Goal: Communication & Community: Answer question/provide support

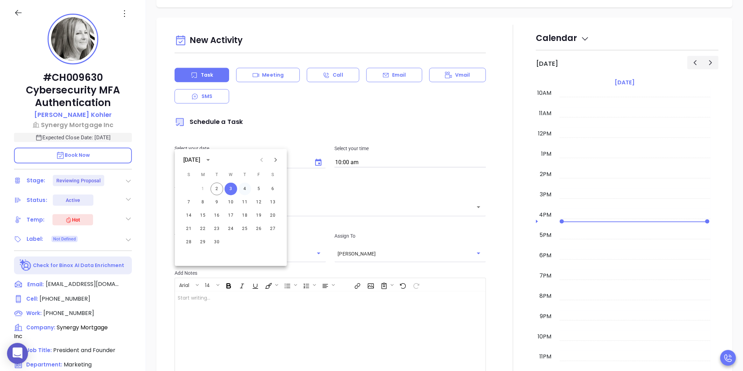
click at [246, 188] on button "4" at bounding box center [245, 189] width 13 height 13
type input "[DATE]"
click at [345, 203] on input "text" at bounding box center [325, 207] width 295 height 8
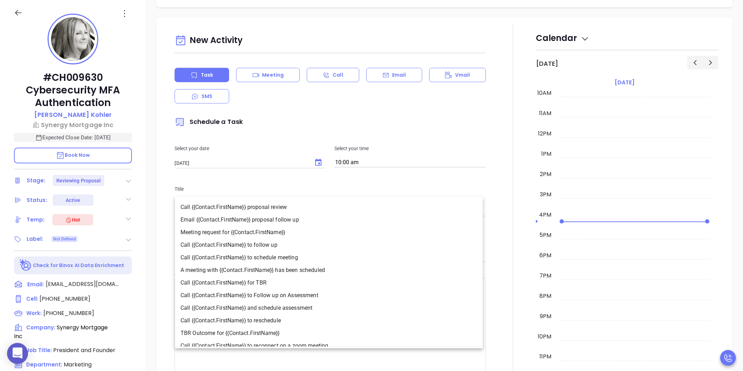
click at [295, 243] on li "Call {{Contact.FirstName}} to follow up" at bounding box center [329, 245] width 308 height 13
type input "Call [PERSON_NAME] to follow up"
type input "Call"
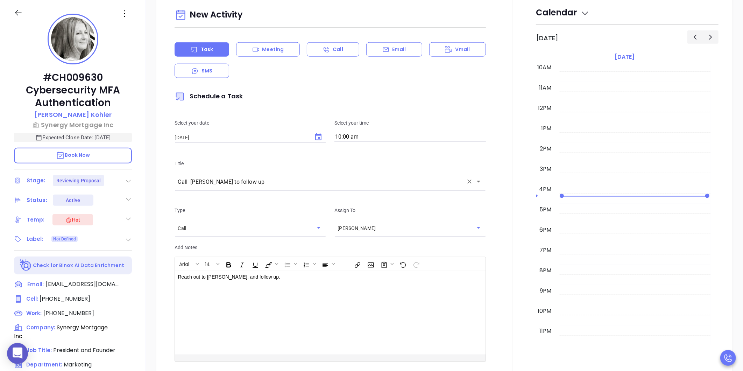
scroll to position [519, 0]
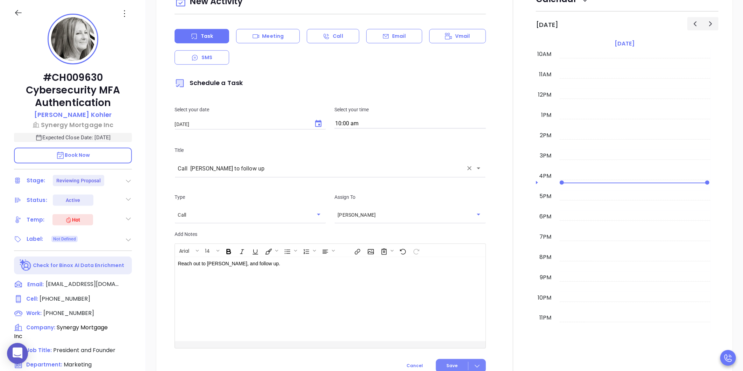
click at [454, 359] on button "Save" at bounding box center [461, 366] width 50 height 14
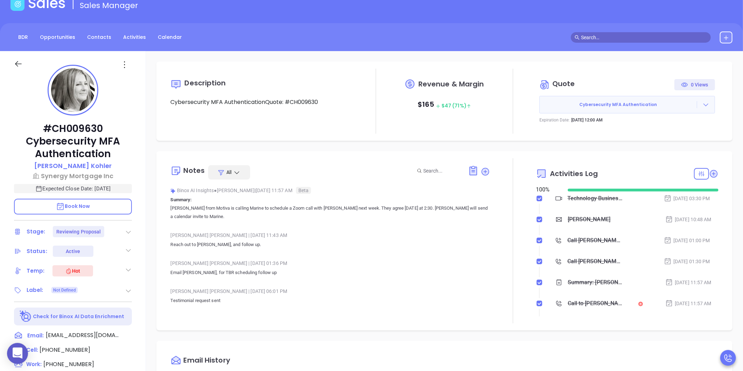
scroll to position [0, 0]
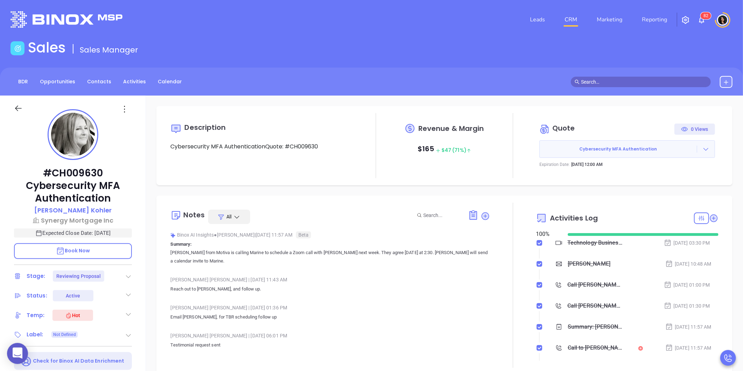
click at [573, 22] on link "CRM" at bounding box center [571, 20] width 18 height 14
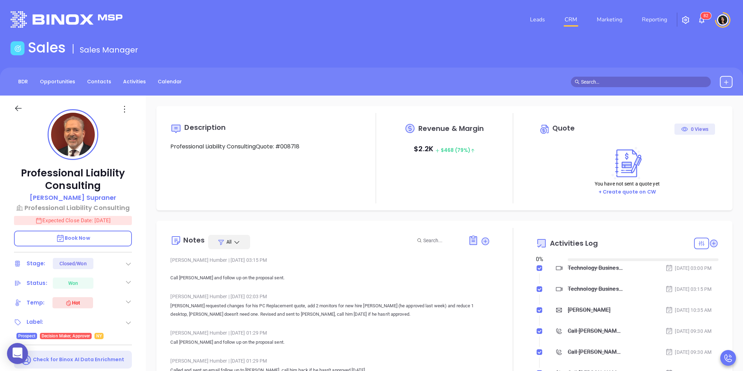
type input "[DATE]"
type input "[PERSON_NAME]"
click at [590, 80] on input "text" at bounding box center [644, 82] width 126 height 8
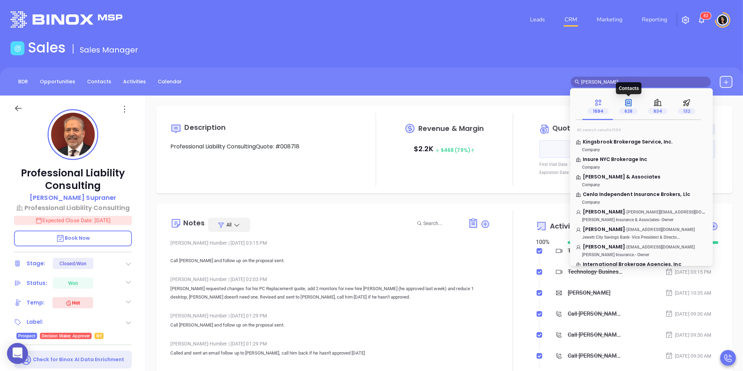
click at [630, 102] on icon at bounding box center [628, 102] width 7 height 7
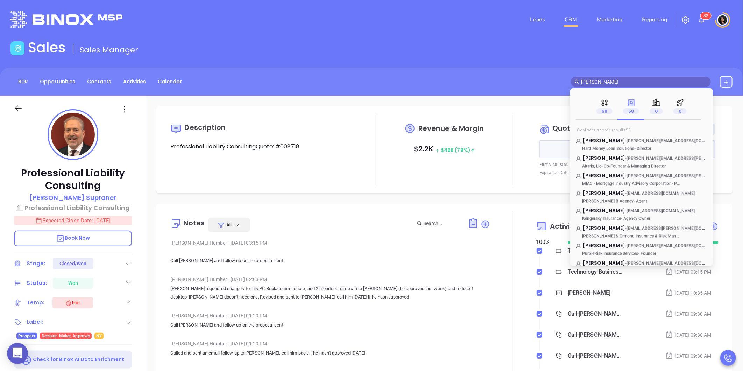
scroll to position [886, 0]
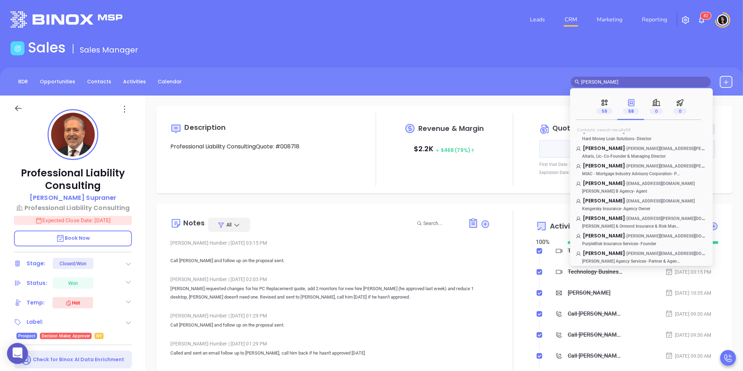
click at [607, 82] on input "ken hei" at bounding box center [644, 82] width 126 height 8
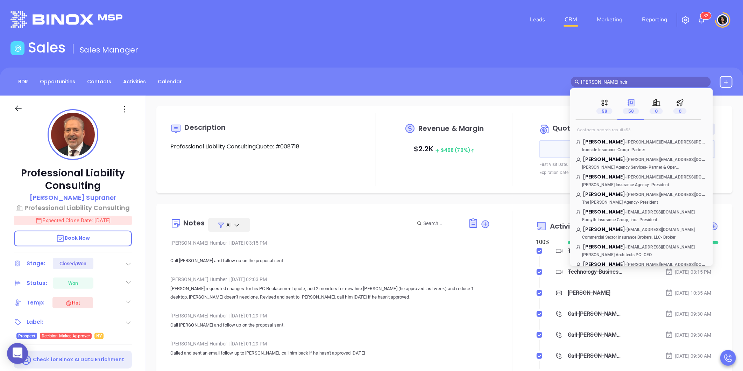
drag, startPoint x: 601, startPoint y: 78, endPoint x: 558, endPoint y: 86, distance: 43.7
click at [558, 86] on div "BDR Opportunities Contacts Activities Calendar ken heir" at bounding box center [371, 82] width 743 height 12
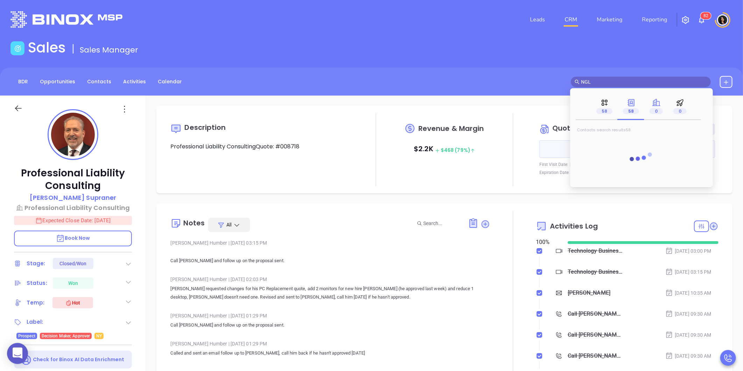
type input "NGL"
click at [662, 103] on div "0" at bounding box center [656, 106] width 13 height 16
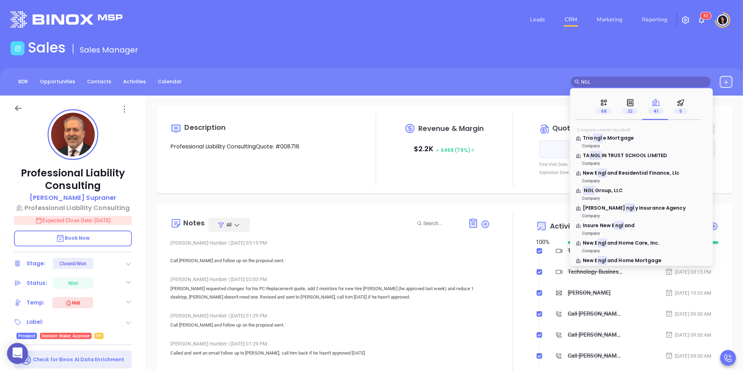
scroll to position [39, 0]
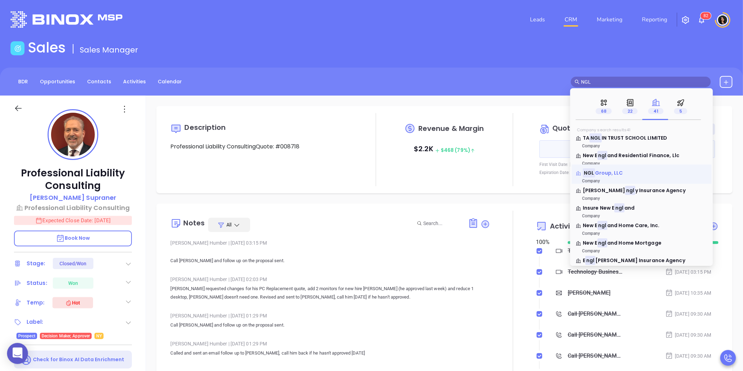
click at [609, 176] on span "Group, LLC" at bounding box center [609, 172] width 28 height 7
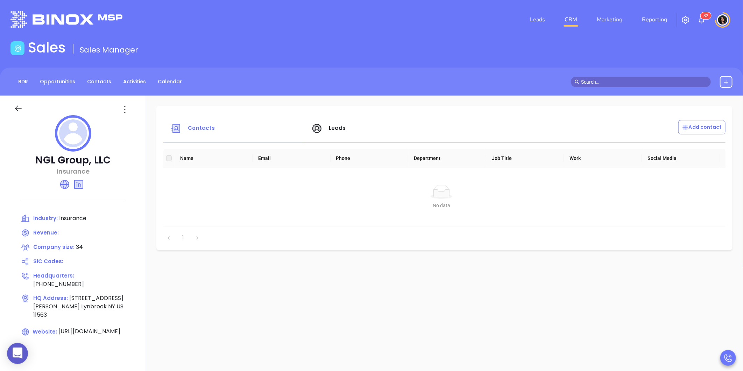
click at [601, 79] on input "text" at bounding box center [644, 82] width 126 height 8
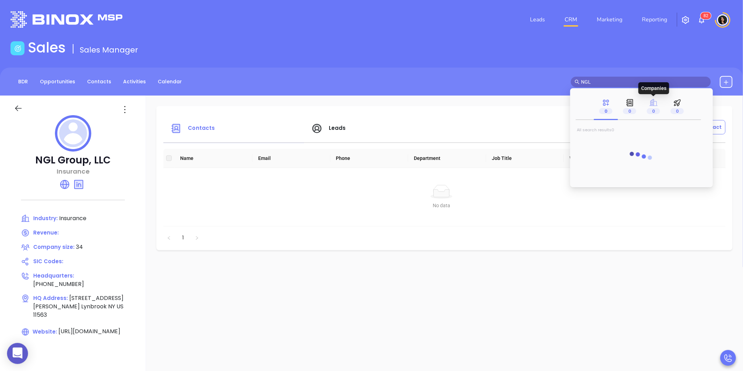
type input "NGL"
click at [651, 103] on icon at bounding box center [654, 102] width 8 height 7
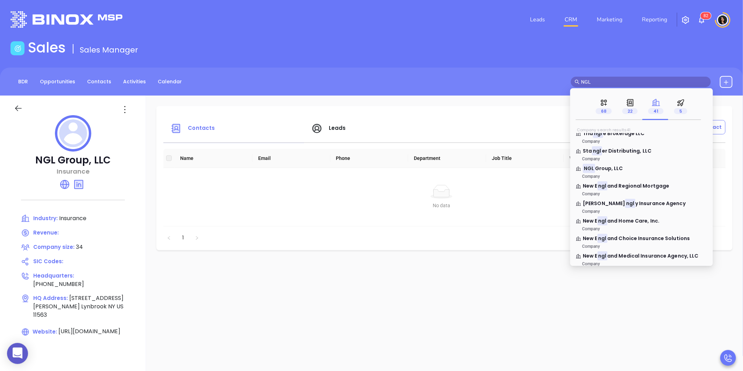
scroll to position [39, 0]
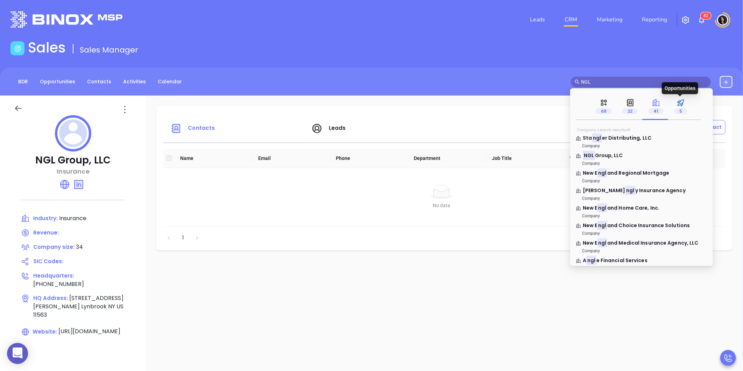
click at [681, 108] on p "5" at bounding box center [680, 111] width 13 height 8
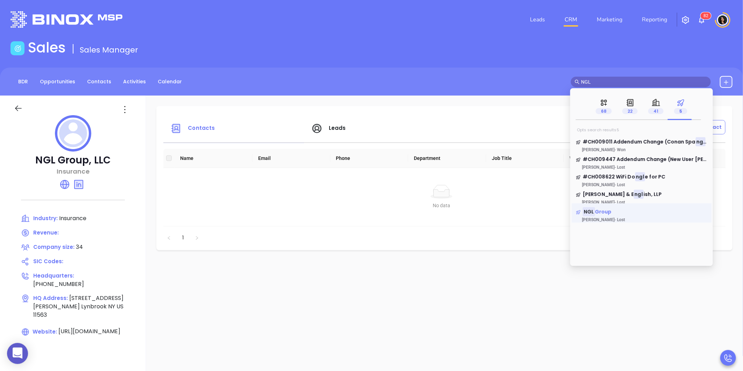
click at [603, 211] on span "Group" at bounding box center [603, 211] width 17 height 7
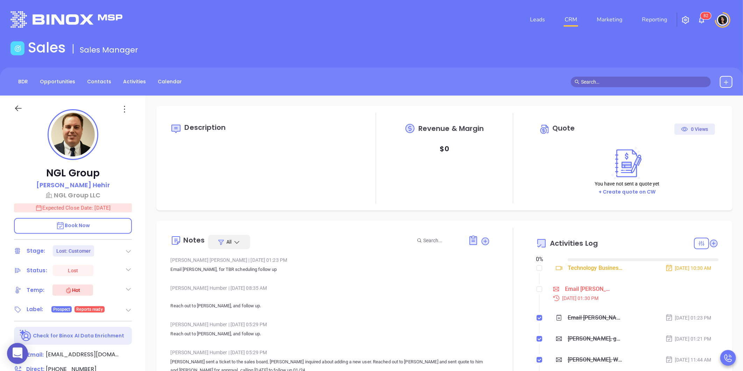
type input "[DATE]"
click at [82, 184] on p "Kenneth Hehir" at bounding box center [72, 184] width 73 height 9
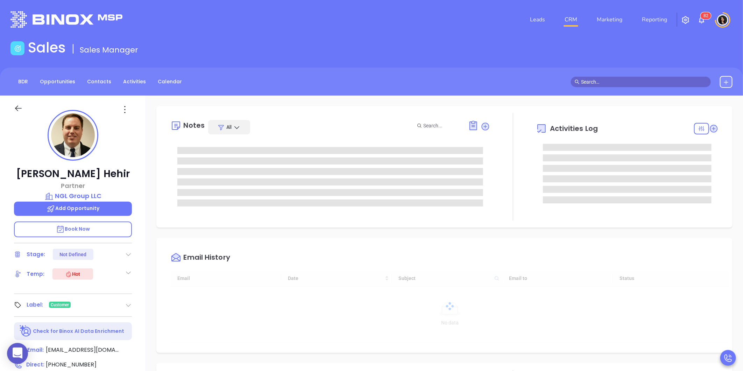
type input "[DATE]"
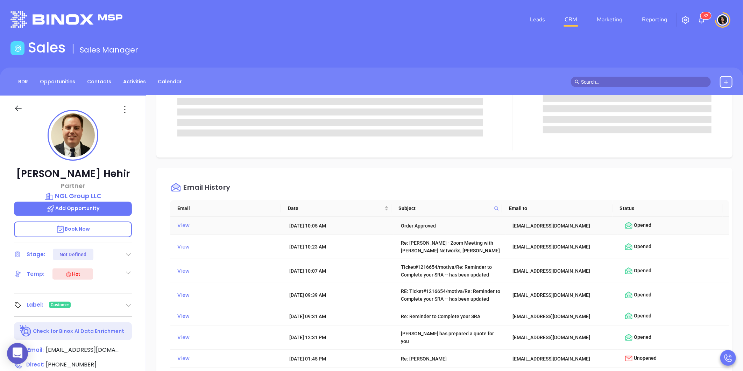
type input "[PERSON_NAME]"
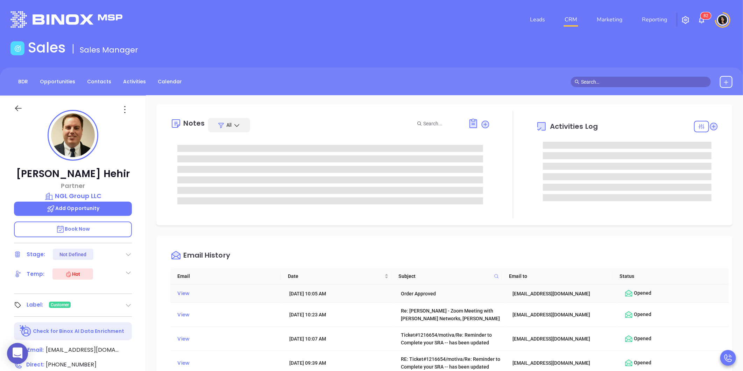
scroll to position [0, 0]
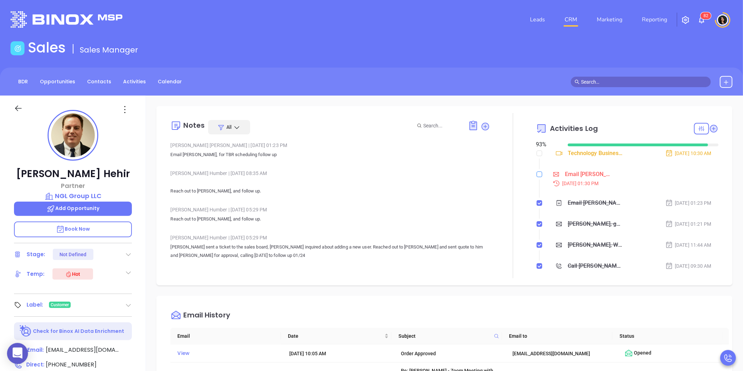
click at [537, 174] on input "checkbox" at bounding box center [540, 174] width 6 height 6
checkbox input "true"
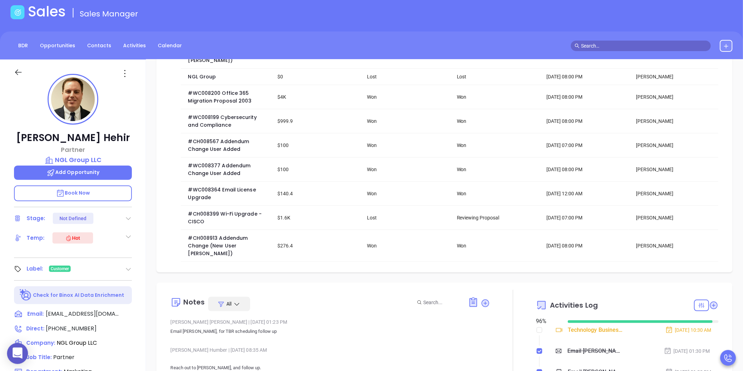
scroll to position [78, 0]
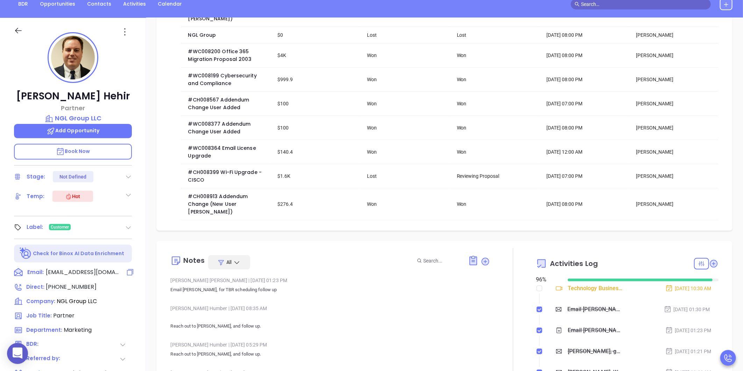
click at [78, 271] on span "kenh@nglgroup.com" at bounding box center [82, 272] width 73 height 8
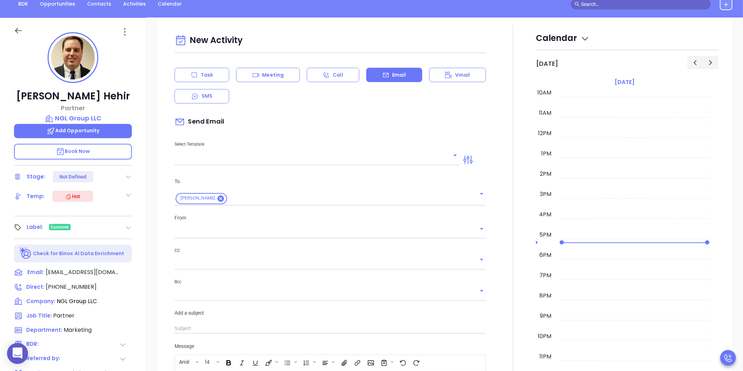
scroll to position [96, 0]
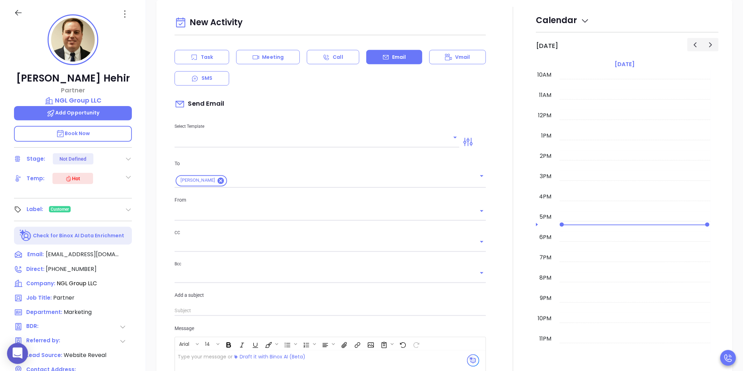
type input "[PERSON_NAME]"
click at [251, 143] on input "text" at bounding box center [312, 142] width 274 height 10
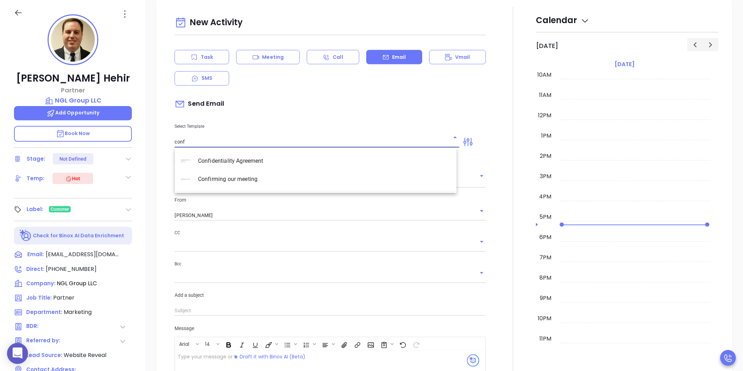
click at [252, 181] on li "Confirming our meeting" at bounding box center [316, 179] width 282 height 18
type input "Confirming our meeting"
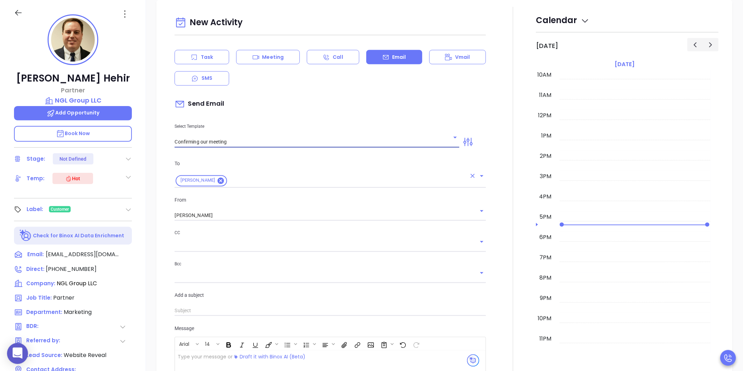
type input "Kenneth"
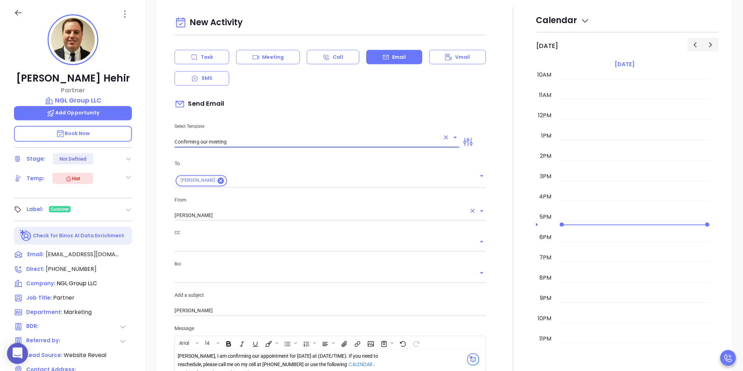
type input "Confirming our meeting"
click at [231, 214] on input "[PERSON_NAME]" at bounding box center [321, 216] width 292 height 10
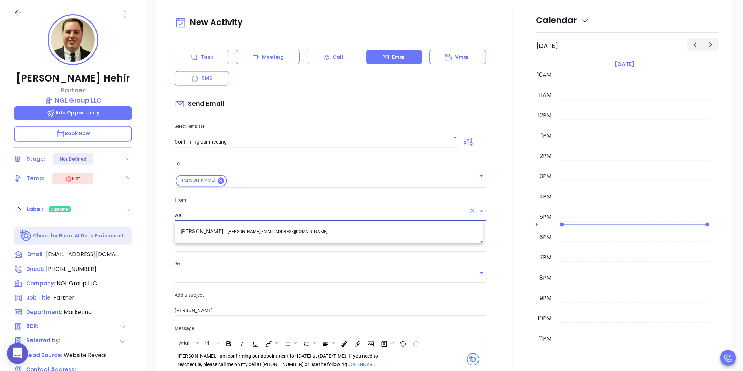
click at [223, 226] on li "Walter Contreras - walter@motiva.net" at bounding box center [329, 231] width 308 height 13
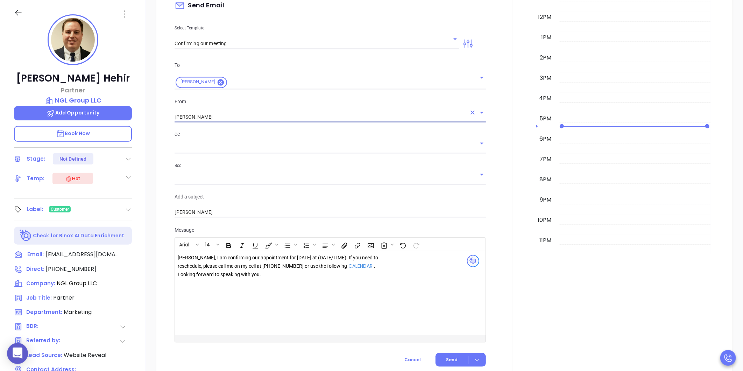
scroll to position [887, 0]
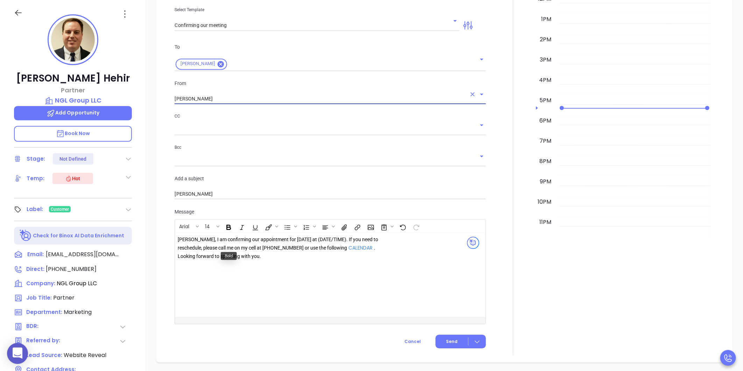
type input "Walter Contreras"
click at [195, 239] on div "Kenneth, I am confirming our appointment for tomorrow at (DATE/TIME). If you ne…" at bounding box center [278, 248] width 201 height 25
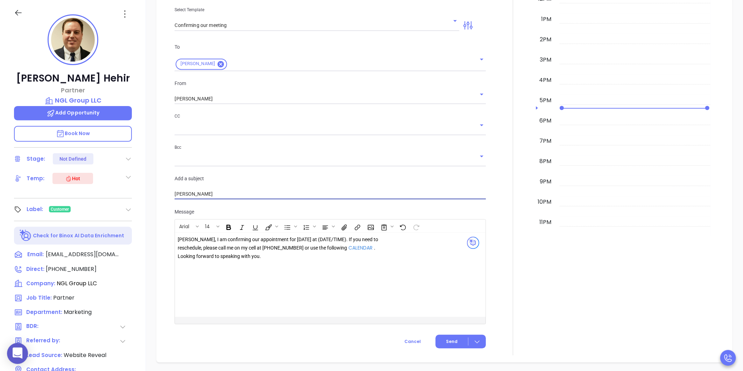
click at [203, 190] on input "Kenneth" at bounding box center [330, 194] width 311 height 10
type input "Ken"
click at [281, 256] on div "Ken ﻿ , I am confirming our appointment for tomorrow at (DATE/TIME). If you nee…" at bounding box center [278, 248] width 201 height 25
drag, startPoint x: 297, startPoint y: 242, endPoint x: 324, endPoint y: 242, distance: 27.6
click at [324, 242] on div "Ken , I am confirming our appointment for tomorrow at (DATE/TIME). If you need …" at bounding box center [278, 248] width 201 height 25
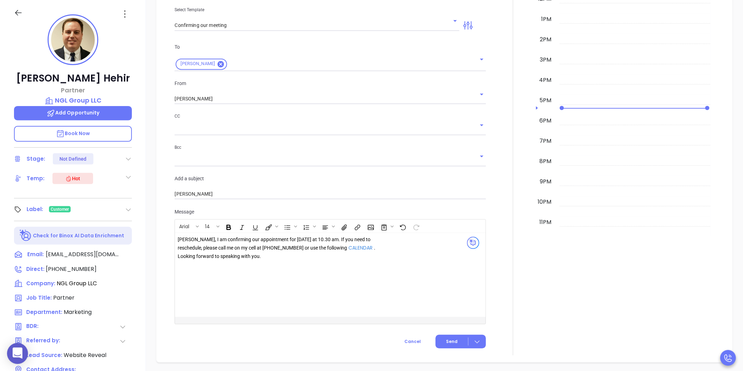
click at [272, 260] on div "Ken , I am confirming our appointment for tomorrow at 10.30 am. If you need to …" at bounding box center [278, 248] width 201 height 25
click at [448, 344] on span "Send" at bounding box center [452, 342] width 12 height 6
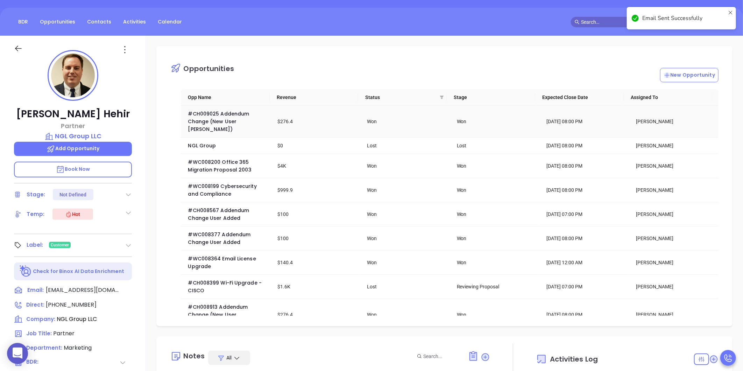
scroll to position [0, 0]
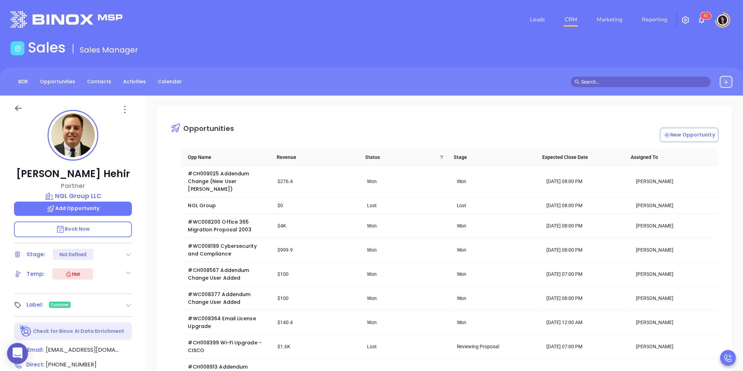
click at [603, 84] on input "text" at bounding box center [644, 82] width 126 height 8
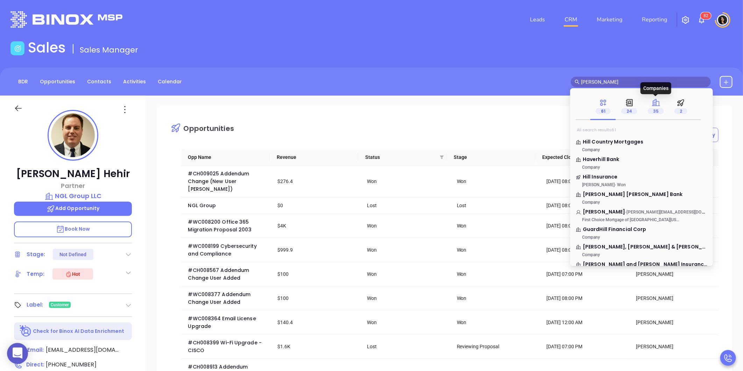
type input "Tim hill"
click at [652, 105] on icon at bounding box center [656, 102] width 9 height 9
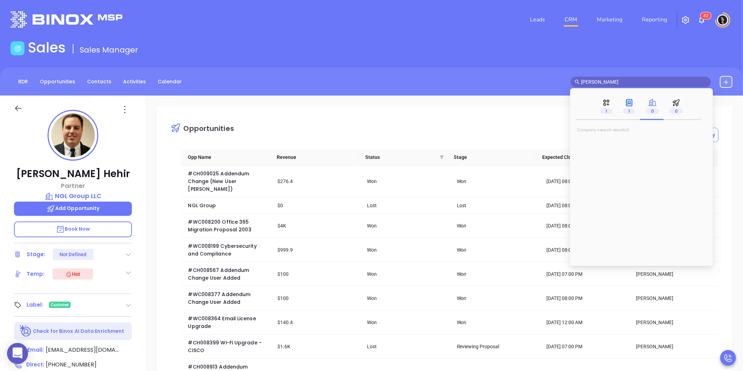
click at [631, 107] on icon at bounding box center [629, 102] width 9 height 9
click at [597, 143] on span "Tim Hill" at bounding box center [604, 141] width 42 height 7
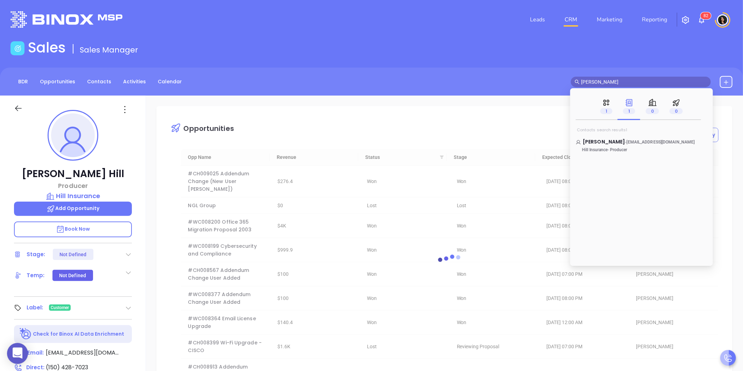
click at [505, 79] on div "BDR Opportunities Contacts Activities Calendar Tim hill" at bounding box center [371, 82] width 743 height 12
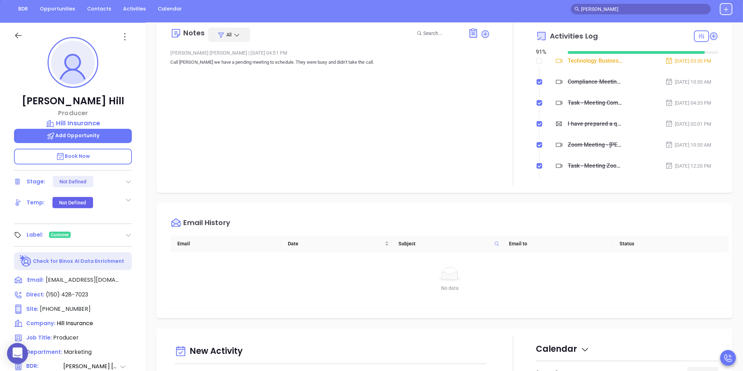
scroll to position [78, 0]
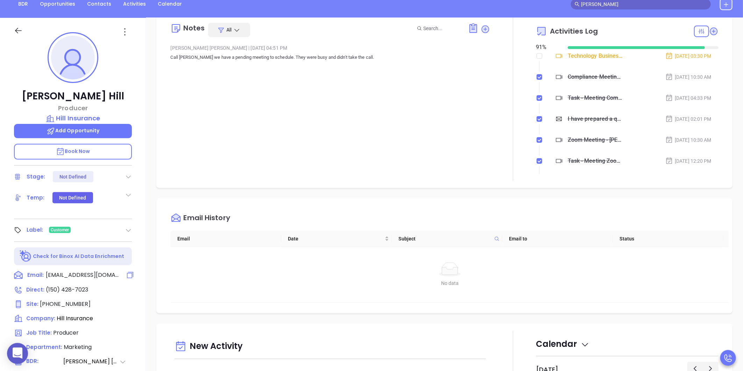
click at [79, 272] on span "timhill@twcny.rr.com" at bounding box center [82, 275] width 73 height 8
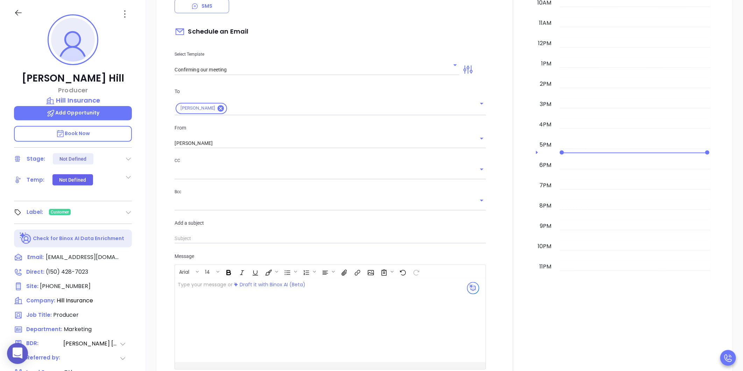
scroll to position [501, 0]
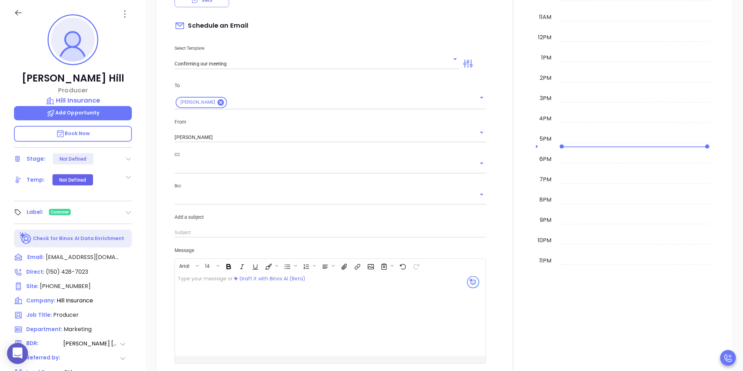
click at [258, 58] on div "Select Template Confirming our meeting" at bounding box center [316, 51] width 293 height 35
click at [256, 64] on input "Confirming our meeting" at bounding box center [312, 64] width 274 height 10
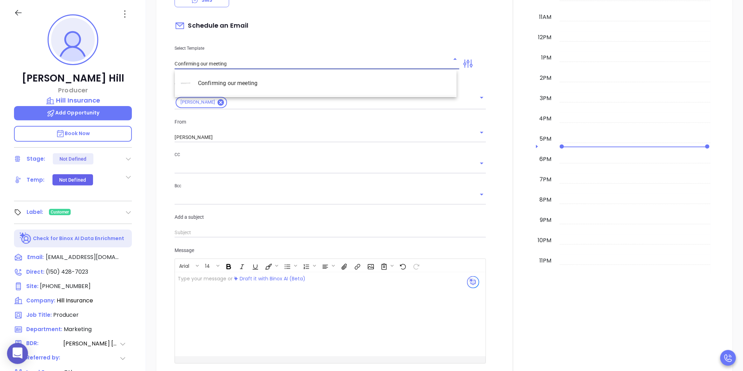
click at [234, 83] on li "Confirming our meeting" at bounding box center [316, 83] width 282 height 18
type input "Tim"
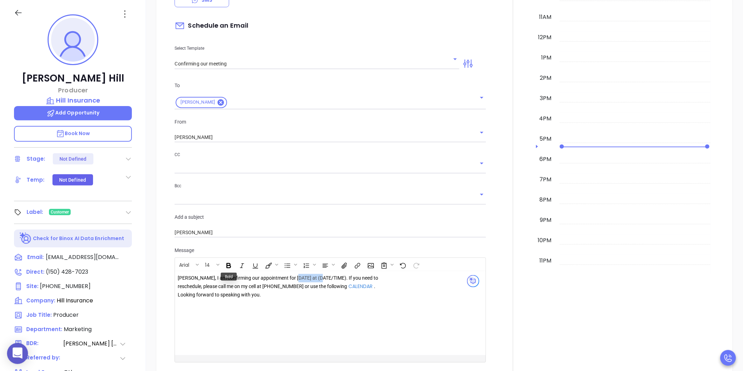
drag, startPoint x: 296, startPoint y: 278, endPoint x: 323, endPoint y: 279, distance: 27.0
click at [323, 279] on div "Tim, I am confirming our appointment for tomorrow at (DATE/TIME). If you need t…" at bounding box center [278, 286] width 201 height 25
click at [300, 302] on div "Tim, I am confirming our appointment for tomorrow at 3.30 pm . If you need to r…" at bounding box center [283, 288] width 210 height 28
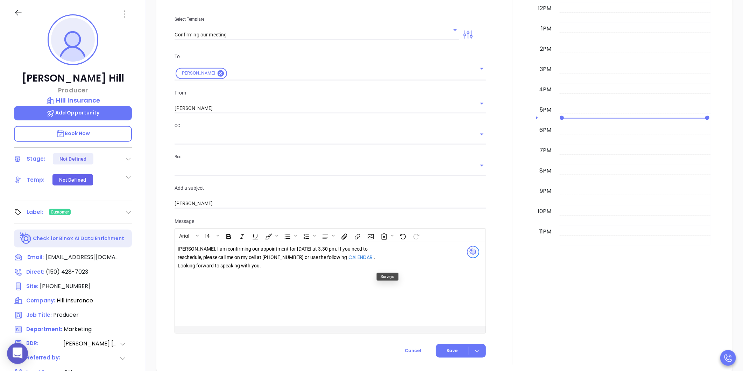
scroll to position [579, 0]
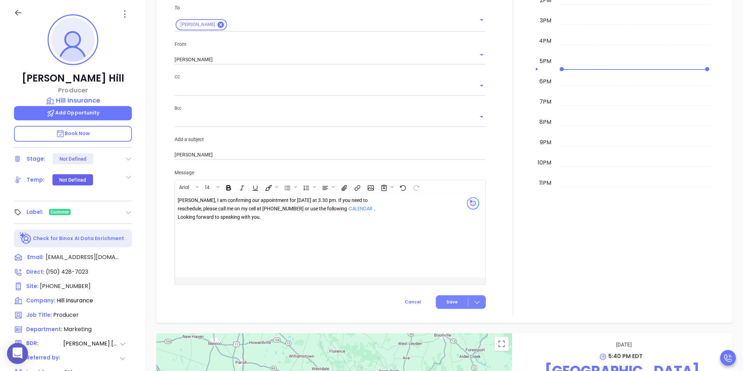
click at [452, 302] on span "Save" at bounding box center [452, 302] width 11 height 6
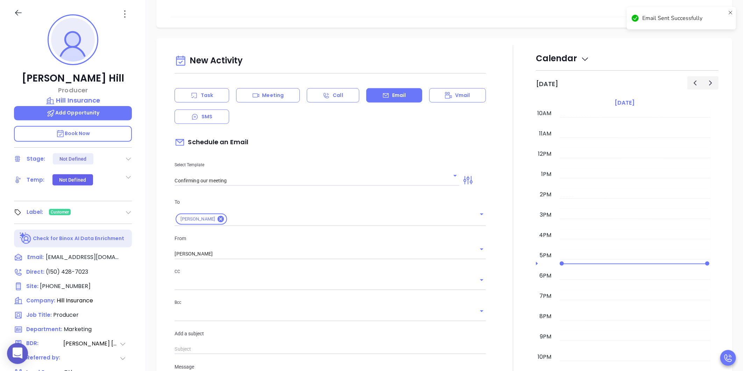
scroll to position [93, 0]
